Goal: Book appointment/travel/reservation

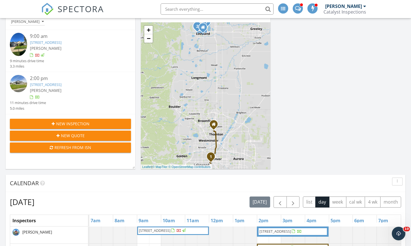
scroll to position [260, 0]
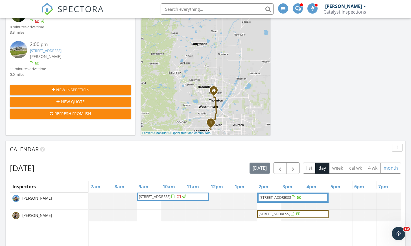
click at [387, 168] on button "month" at bounding box center [390, 167] width 21 height 11
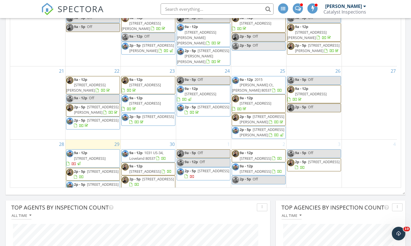
click at [327, 172] on div "3 9a - 5p Off 2p - 5p 294 Kobe Ln , Johnstown 80534" at bounding box center [314, 168] width 55 height 58
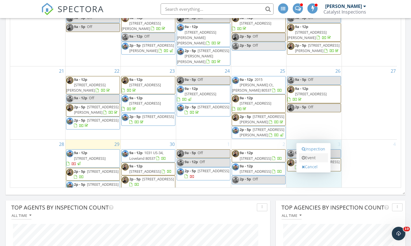
click at [326, 160] on link "Event" at bounding box center [313, 157] width 29 height 9
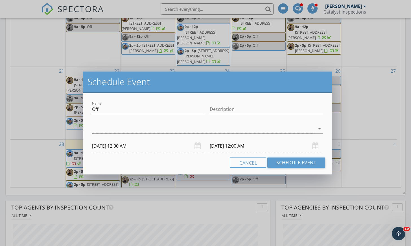
click at [182, 121] on div "arrow_drop_down" at bounding box center [207, 128] width 235 height 19
click at [187, 132] on div at bounding box center [203, 128] width 223 height 9
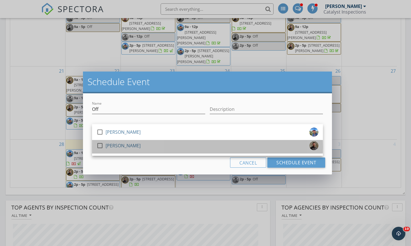
click at [137, 148] on div "check_box_outline_blank Josh Donato" at bounding box center [208, 146] width 222 height 11
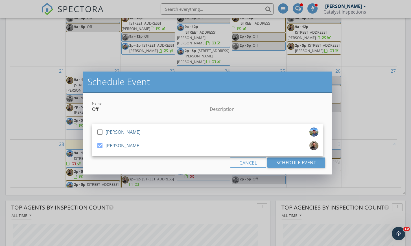
click at [139, 169] on div "Name Off Description check_box_outline_blank Randy Isaac check_box Josh Donato …" at bounding box center [207, 133] width 249 height 81
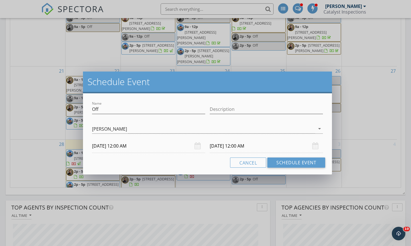
click at [142, 140] on input "10/03/2025 12:00 AM" at bounding box center [148, 146] width 113 height 14
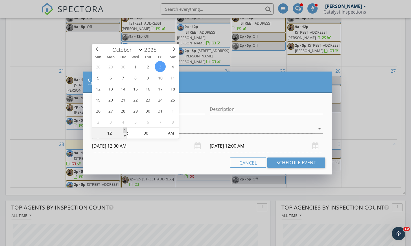
type input "01"
type input "10/03/2025 1:00 AM"
click at [126, 131] on span at bounding box center [125, 130] width 4 height 6
type input "10/04/2025 1:00 AM"
type input "02"
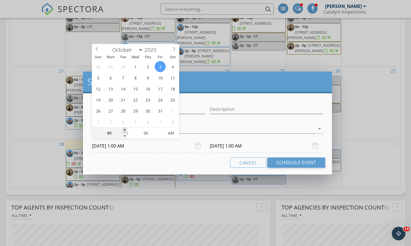
type input "10/03/2025 2:00 AM"
click at [126, 131] on span at bounding box center [125, 130] width 4 height 6
type input "03"
type input "10/03/2025 3:00 AM"
click at [126, 131] on span at bounding box center [125, 130] width 4 height 6
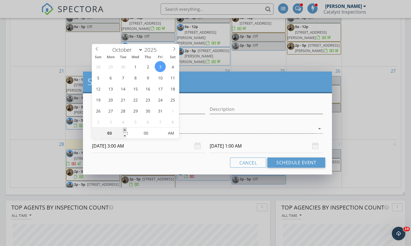
type input "04"
type input "10/03/2025 4:00 AM"
click at [126, 131] on span at bounding box center [125, 130] width 4 height 6
type input "05"
type input "10/03/2025 5:00 AM"
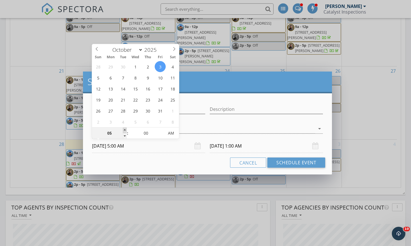
click at [126, 131] on span at bounding box center [125, 130] width 4 height 6
type input "06"
type input "10/03/2025 6:00 AM"
click at [126, 131] on span at bounding box center [125, 130] width 4 height 6
type input "07"
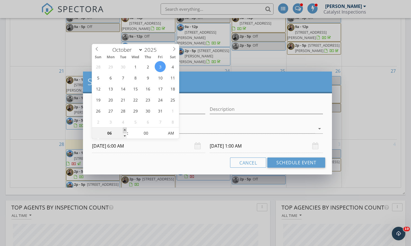
type input "10/03/2025 7:00 AM"
click at [126, 131] on span at bounding box center [125, 130] width 4 height 6
type input "08"
type input "10/03/2025 8:00 AM"
click at [126, 131] on span at bounding box center [125, 130] width 4 height 6
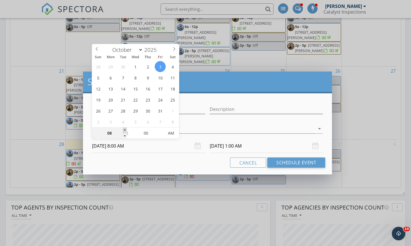
type input "10/04/2025 8:00 AM"
type input "09"
type input "10/03/2025 9:00 AM"
click at [126, 131] on span at bounding box center [125, 130] width 4 height 6
type input "10/04/2025 9:00 AM"
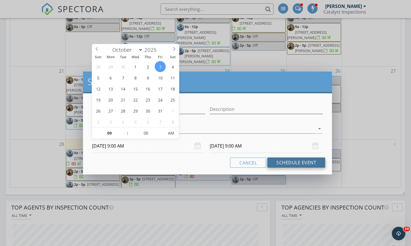
click at [290, 164] on button "Schedule Event" at bounding box center [296, 162] width 58 height 10
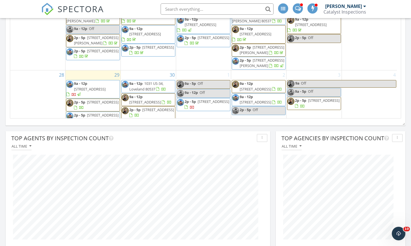
click at [319, 80] on span "Off" at bounding box center [348, 83] width 95 height 7
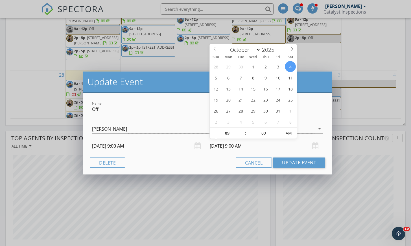
click at [273, 147] on input "10/04/2025 9:00 AM" at bounding box center [266, 146] width 113 height 14
type input "10"
type input "10/04/2025 10:00 AM"
click at [244, 131] on span at bounding box center [243, 130] width 4 height 6
type input "11"
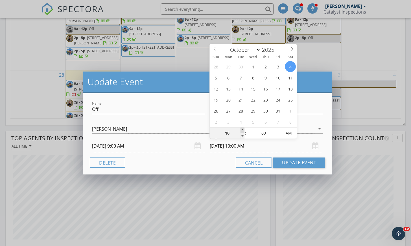
type input "10/04/2025 11:00 AM"
click at [244, 131] on span at bounding box center [243, 130] width 4 height 6
type input "12"
type input "10/04/2025 12:00 PM"
click at [243, 131] on span at bounding box center [243, 130] width 4 height 6
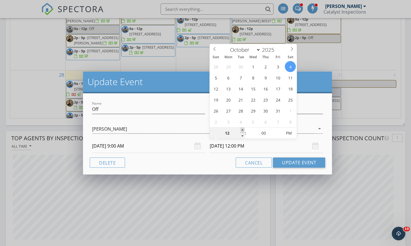
type input "01"
type input "10/04/2025 1:00 PM"
click at [243, 131] on span at bounding box center [243, 130] width 4 height 6
type input "12"
type input "10/04/2025 12:00 PM"
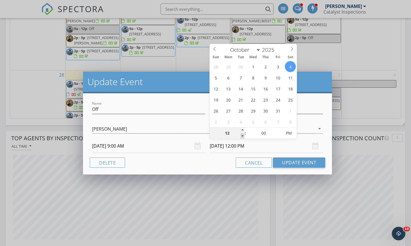
click at [241, 136] on span at bounding box center [243, 136] width 4 height 6
click at [300, 164] on button "Update Event" at bounding box center [299, 162] width 52 height 10
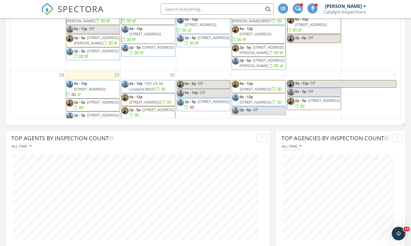
scroll to position [401, 0]
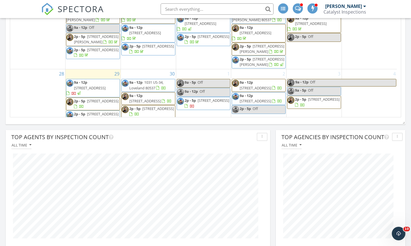
click at [349, 79] on span "Off" at bounding box center [353, 82] width 86 height 7
select select "9"
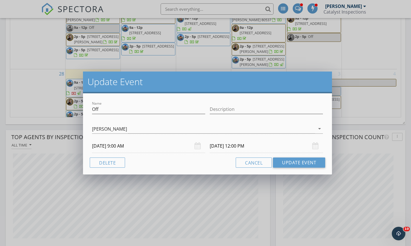
click at [254, 145] on input "10/04/2025 12:00 PM" at bounding box center [266, 146] width 113 height 14
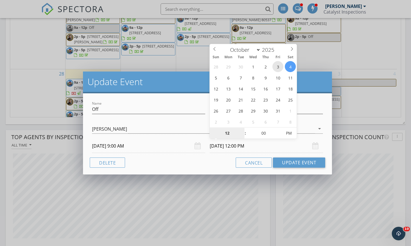
type input "10/03/2025 12:00 PM"
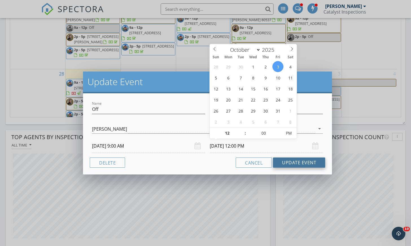
click at [296, 164] on button "Update Event" at bounding box center [299, 162] width 52 height 10
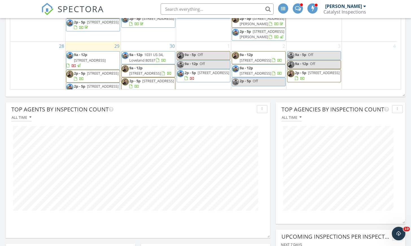
scroll to position [420, 0]
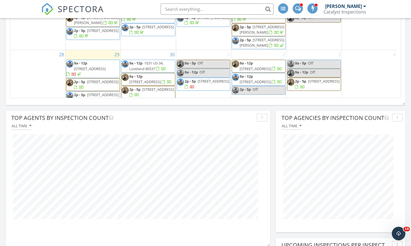
click at [85, 79] on span "2p - 5p" at bounding box center [79, 81] width 11 height 5
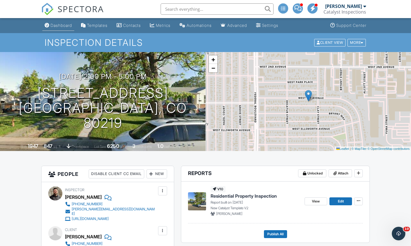
click at [64, 23] on link "Dashboard" at bounding box center [58, 25] width 32 height 10
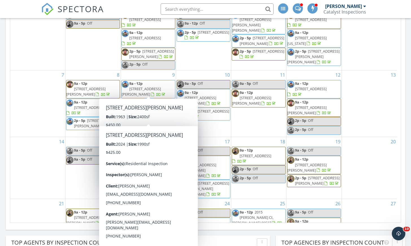
scroll to position [159, 0]
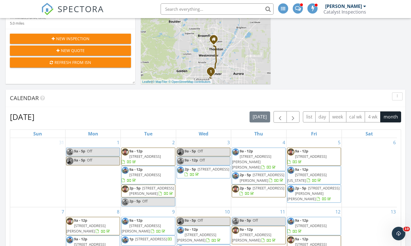
click at [206, 110] on div "September 2025 today list day week cal wk 4 wk month Sun Mon Tue Wed Thu Fri Sa…" at bounding box center [206, 235] width 400 height 257
click at [292, 118] on span "button" at bounding box center [293, 117] width 7 height 7
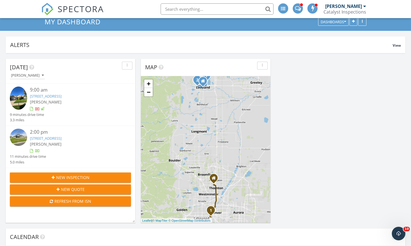
scroll to position [19, 0]
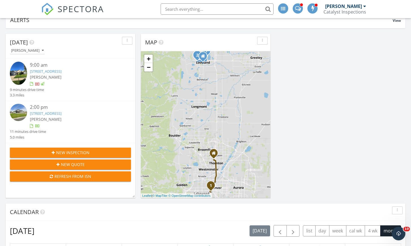
scroll to position [160, 0]
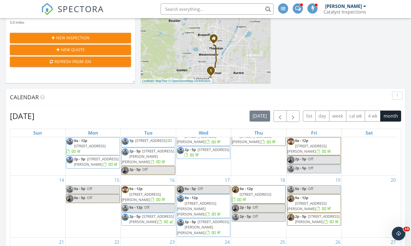
click at [233, 101] on div "Calendar" at bounding box center [206, 97] width 400 height 17
click at [291, 116] on span "button" at bounding box center [293, 116] width 7 height 7
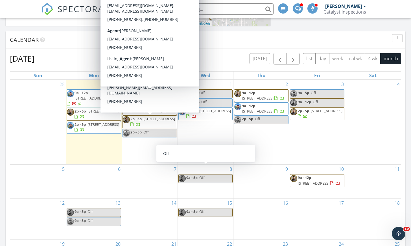
click at [228, 54] on div "[DATE] [DATE] list day week cal wk 4 wk month" at bounding box center [205, 59] width 391 height 12
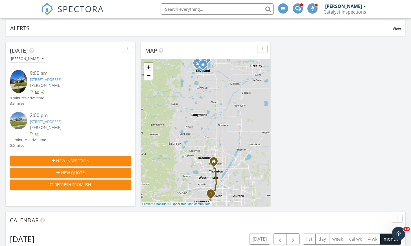
click at [148, 71] on link "+" at bounding box center [148, 67] width 8 height 8
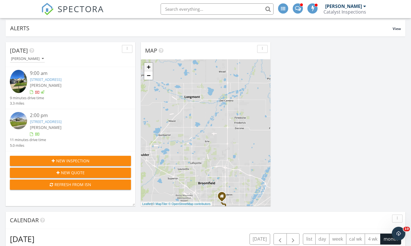
click at [147, 69] on link "+" at bounding box center [148, 67] width 8 height 8
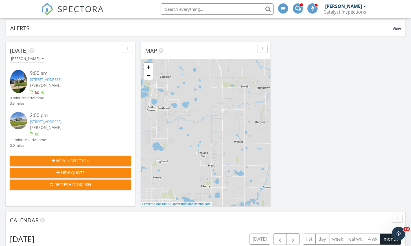
click at [202, 150] on div "1 2 1 + − [GEOGRAPHIC_DATA], [GEOGRAPHIC_DATA], [GEOGRAPHIC_DATA], [GEOGRAPHIC_…" at bounding box center [206, 132] width 130 height 147
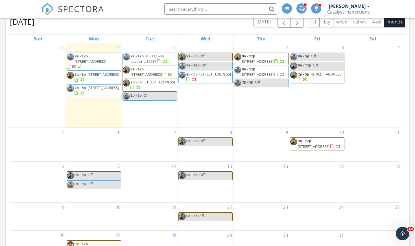
scroll to position [282232, 282223]
